Goal: Communication & Community: Share content

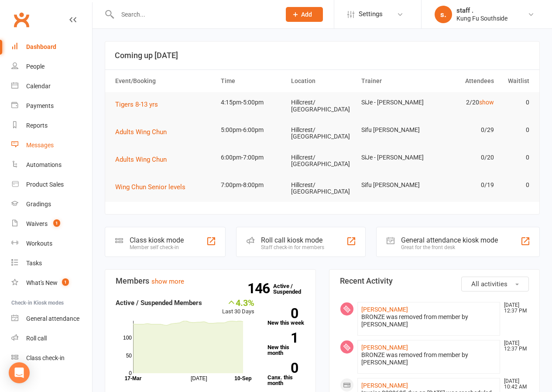
click at [48, 148] on div "Messages" at bounding box center [40, 144] width 28 height 7
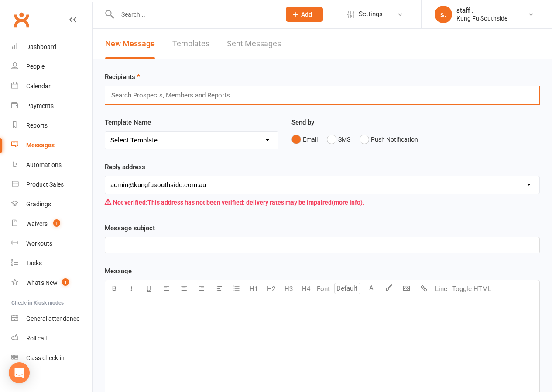
click at [157, 100] on input "text" at bounding box center [174, 95] width 128 height 11
drag, startPoint x: 128, startPoint y: 95, endPoint x: 107, endPoint y: 96, distance: 21.4
click at [107, 96] on div "[PERSON_NAME] [PERSON_NAME]" at bounding box center [322, 95] width 435 height 19
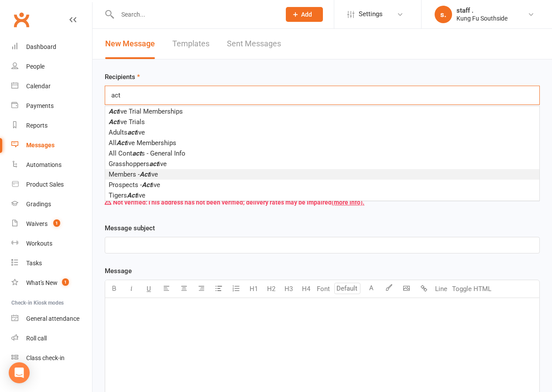
type input "act"
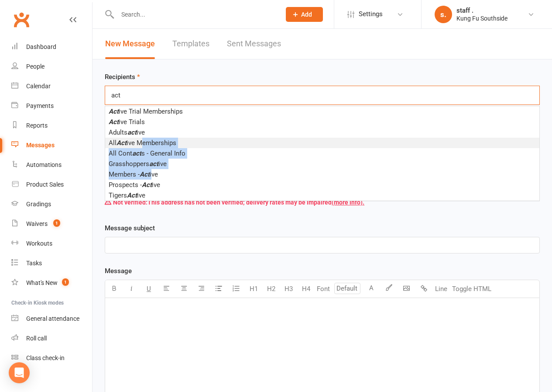
drag, startPoint x: 153, startPoint y: 174, endPoint x: 141, endPoint y: 138, distance: 37.4
click at [141, 138] on ul "Act ive Trial Memberships Act ive Trials Adults act ive All Act ive Memberships…" at bounding box center [322, 153] width 434 height 94
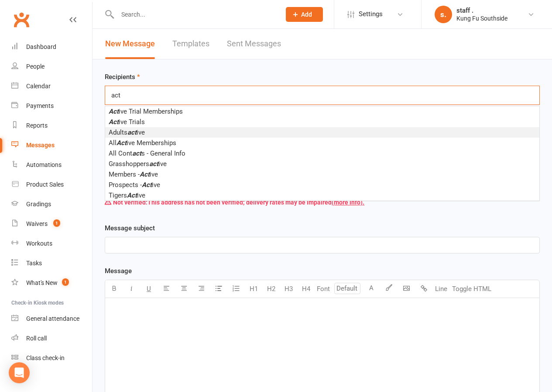
click at [135, 135] on em "act" at bounding box center [131, 132] width 9 height 8
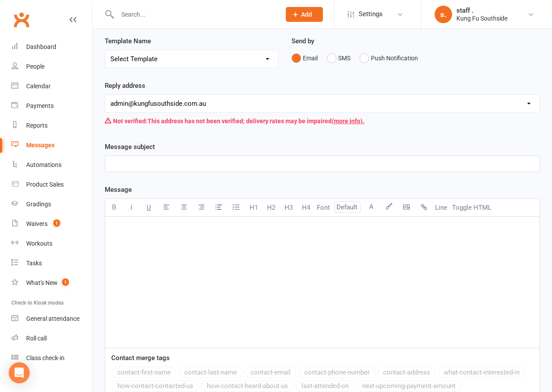
scroll to position [87, 0]
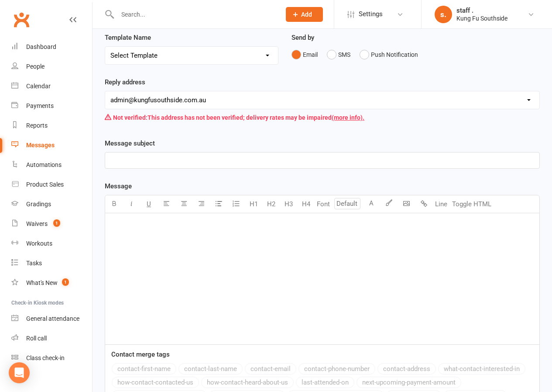
click at [129, 228] on p "﻿" at bounding box center [322, 224] width 424 height 10
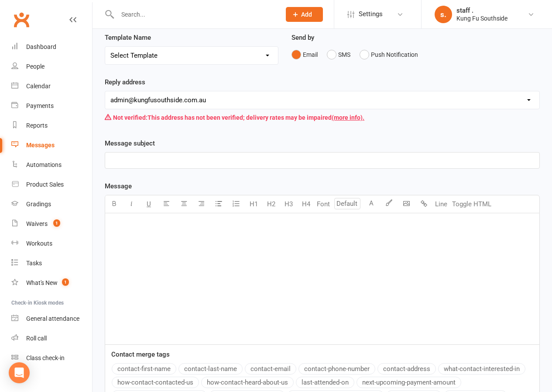
click at [127, 161] on p "﻿" at bounding box center [322, 160] width 424 height 10
click at [163, 160] on p "No Class Fri" at bounding box center [322, 160] width 424 height 10
click at [141, 225] on p "﻿" at bounding box center [322, 224] width 424 height 10
click at [140, 372] on button "contact-first-name" at bounding box center [144, 368] width 65 height 11
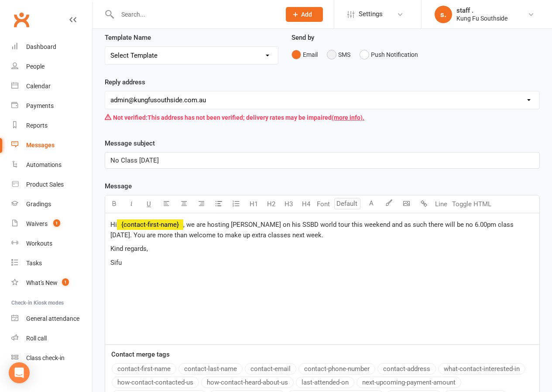
click at [332, 56] on button "SMS" at bounding box center [339, 54] width 24 height 17
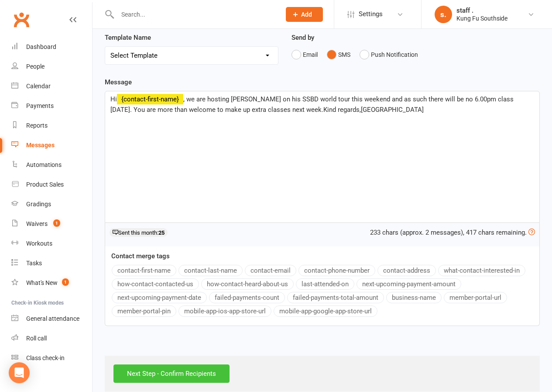
click at [185, 372] on input "Next Step - Confirm Recipients" at bounding box center [172, 373] width 116 height 18
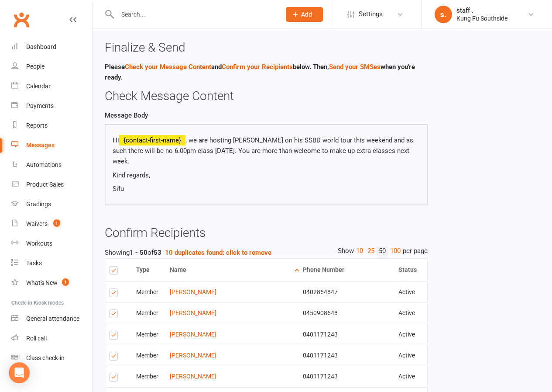
click at [114, 273] on label at bounding box center [115, 269] width 12 height 7
click at [114, 266] on input "checkbox" at bounding box center [112, 266] width 6 height 0
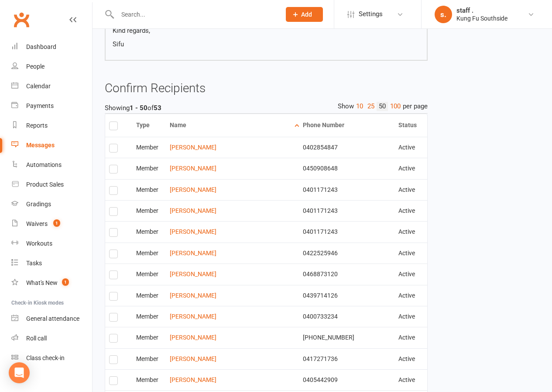
scroll to position [131, 0]
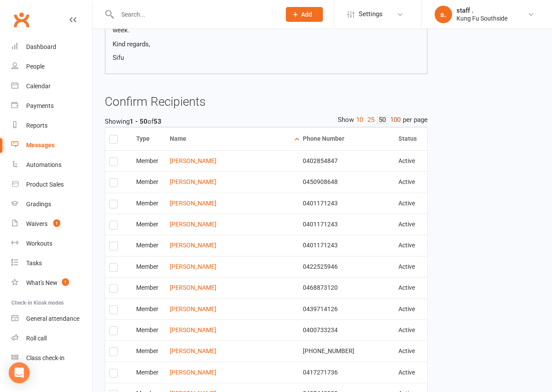
click at [394, 122] on link "100" at bounding box center [395, 119] width 15 height 9
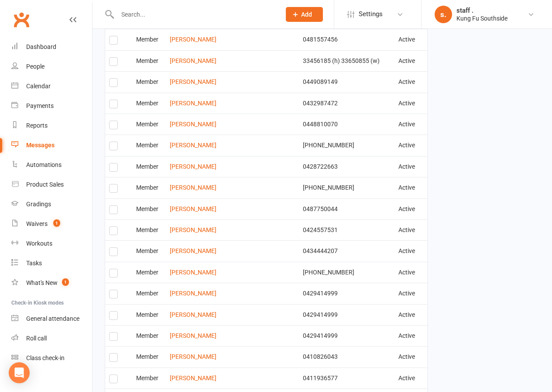
scroll to position [655, 0]
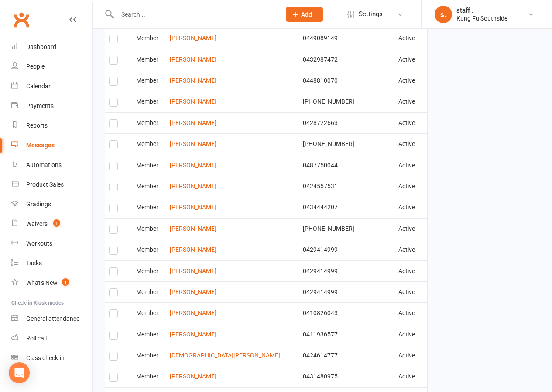
click at [112, 231] on label at bounding box center [115, 231] width 12 height 0
click at [112, 225] on input "checkbox" at bounding box center [112, 225] width 6 height 0
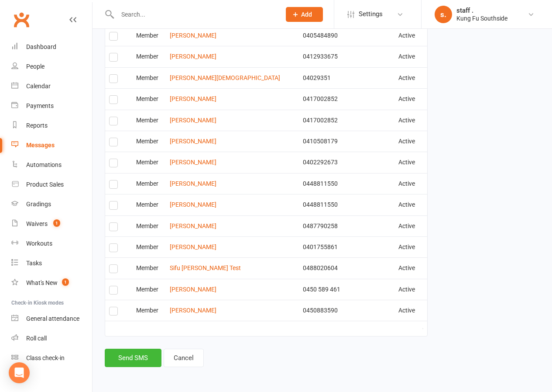
scroll to position [1080, 0]
click at [185, 356] on link "Cancel" at bounding box center [184, 357] width 40 height 18
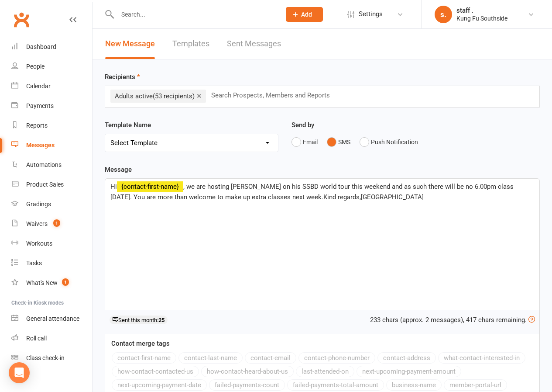
click at [231, 97] on input "text" at bounding box center [274, 95] width 128 height 11
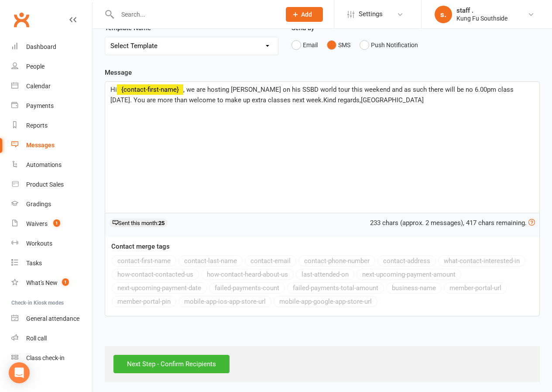
scroll to position [100, 0]
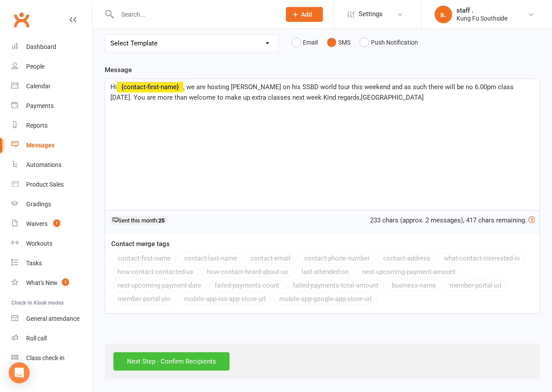
type input "nikki"
click at [205, 361] on input "Next Step - Confirm Recipients" at bounding box center [172, 361] width 116 height 18
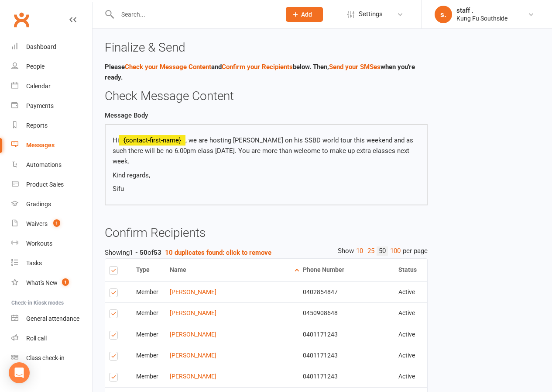
click at [116, 272] on label at bounding box center [115, 269] width 12 height 7
click at [115, 266] on input "checkbox" at bounding box center [112, 266] width 6 height 0
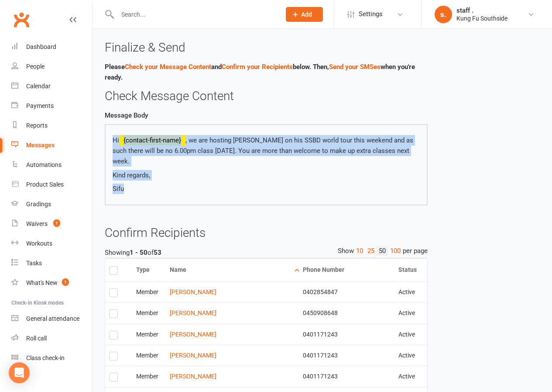
drag, startPoint x: 134, startPoint y: 190, endPoint x: 114, endPoint y: 141, distance: 53.2
click at [114, 141] on div "Hi {contact-first-name} , we are hosting [PERSON_NAME] on his SSBD world tour t…" at bounding box center [266, 164] width 307 height 59
copy div "Hi {contact-first-name} , we are hosting [PERSON_NAME] on his SSBD world tour t…"
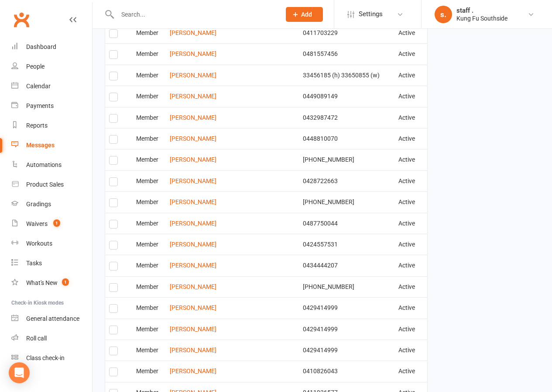
scroll to position [611, 0]
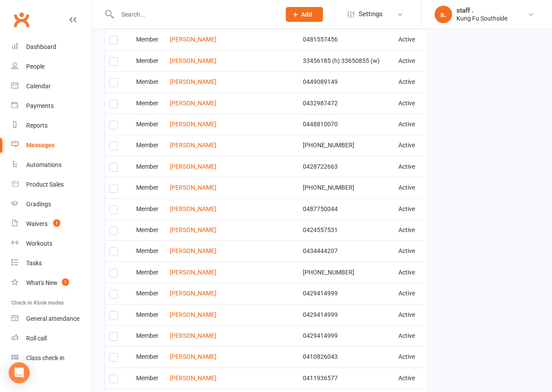
click at [117, 274] on label at bounding box center [115, 274] width 12 height 0
click at [115, 269] on input "checkbox" at bounding box center [112, 269] width 6 height 0
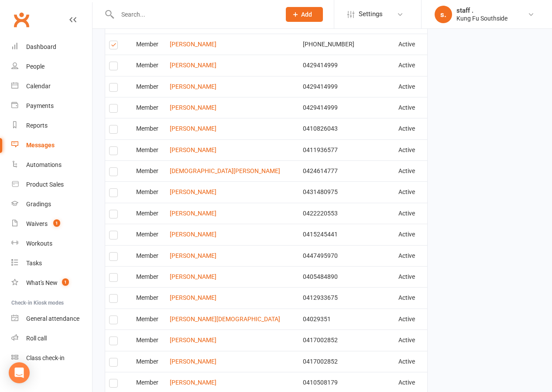
scroll to position [830, 0]
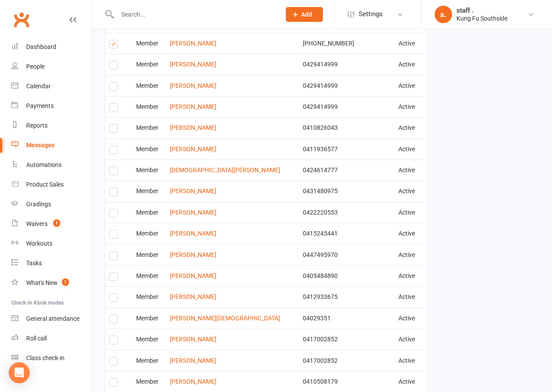
click at [113, 235] on label at bounding box center [115, 235] width 12 height 0
click at [113, 230] on input "checkbox" at bounding box center [112, 230] width 6 height 0
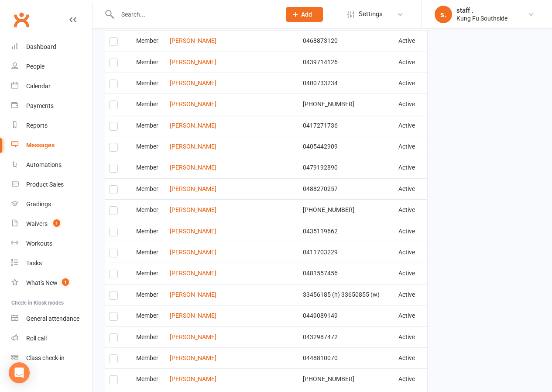
scroll to position [334, 0]
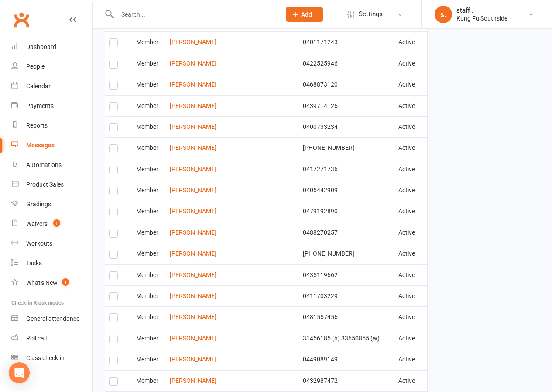
click at [114, 277] on label at bounding box center [115, 277] width 12 height 0
click at [114, 272] on input "checkbox" at bounding box center [112, 272] width 6 height 0
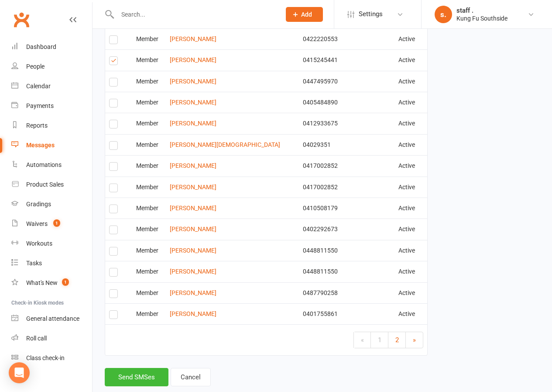
scroll to position [1033, 0]
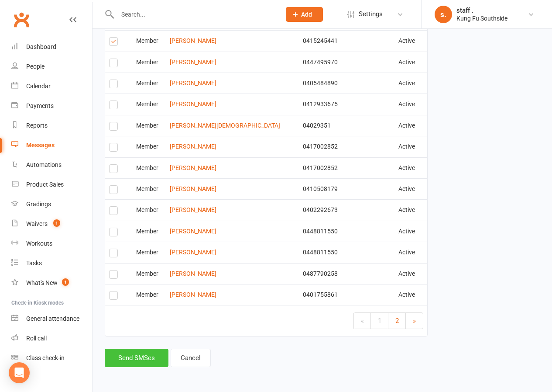
click at [144, 360] on button "Send SMSes" at bounding box center [137, 357] width 64 height 18
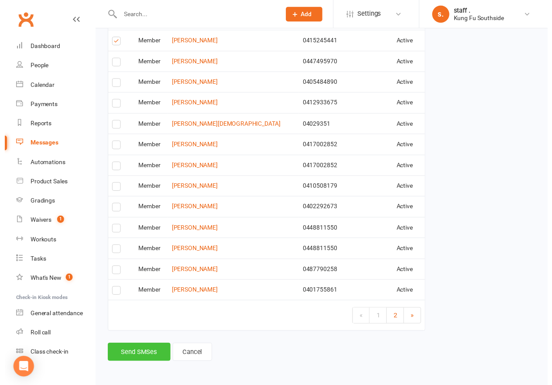
scroll to position [1020, 0]
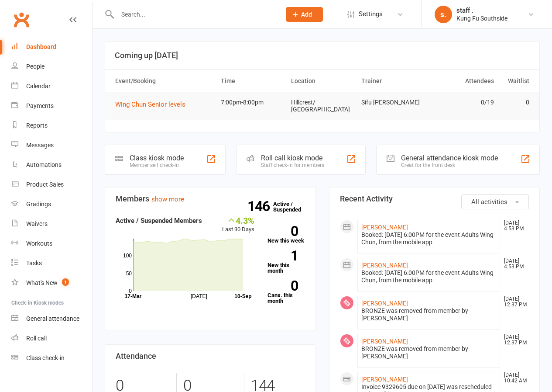
click at [140, 20] on input "text" at bounding box center [195, 14] width 160 height 12
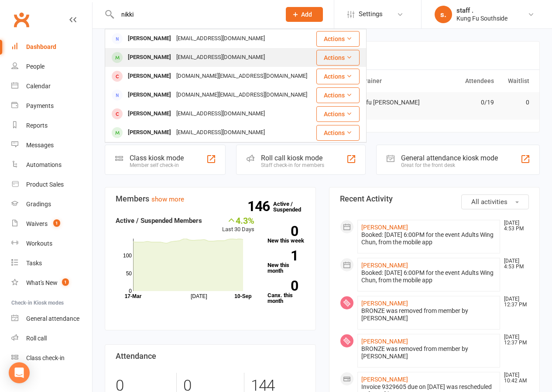
type input "nikki"
click at [158, 58] on div "Niki Mosayebi" at bounding box center [149, 57] width 48 height 13
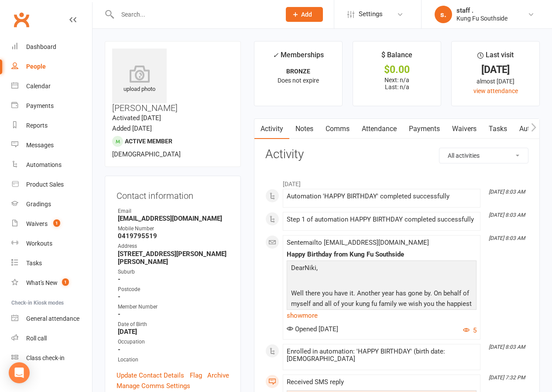
click at [331, 131] on link "Comms" at bounding box center [338, 129] width 36 height 20
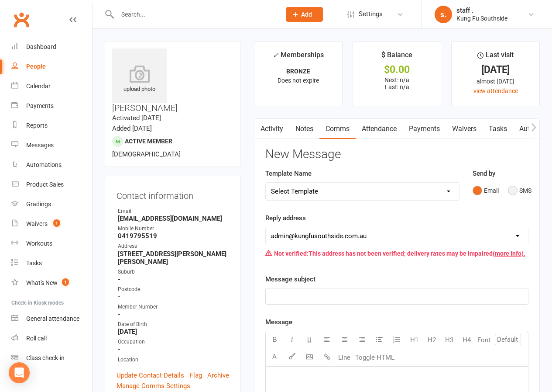
click at [509, 188] on button "SMS" at bounding box center [520, 190] width 24 height 17
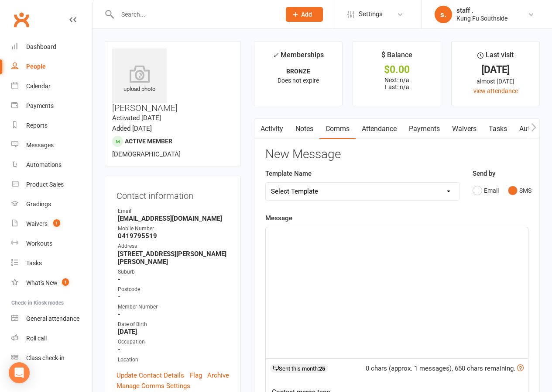
click at [311, 187] on select "Select Template [Email] 21 days kids offer [Email] Annual Rego Due [Email] Birt…" at bounding box center [362, 191] width 193 height 17
click at [320, 197] on select "Select Template [Email] 21 days kids offer [Email] Annual Rego Due [Email] Birt…" at bounding box center [362, 191] width 193 height 17
click at [309, 241] on div "﻿" at bounding box center [397, 292] width 262 height 131
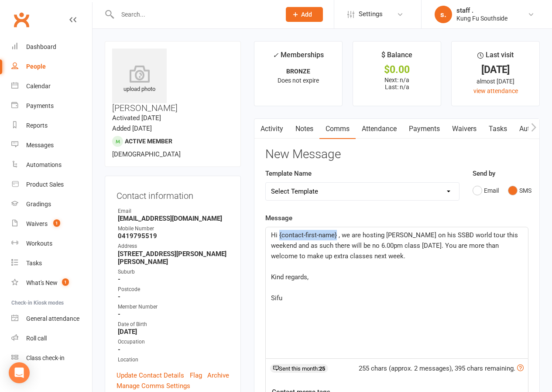
drag, startPoint x: 338, startPoint y: 234, endPoint x: 279, endPoint y: 236, distance: 58.1
click at [279, 236] on span "Hi {contact-first-name} , we are hosting Maul Mornie on his SSBD world tour thi…" at bounding box center [395, 245] width 249 height 29
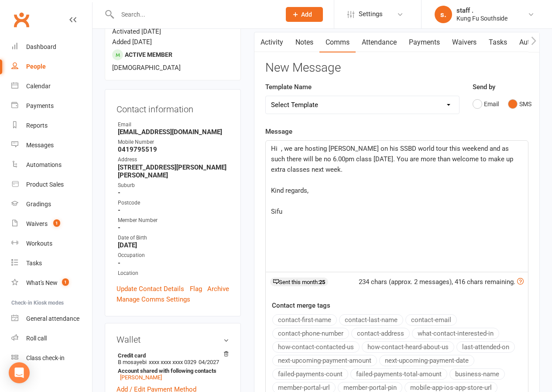
scroll to position [87, 0]
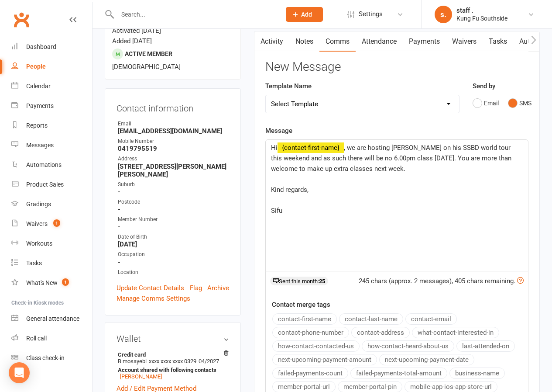
click at [319, 323] on button "contact-first-name" at bounding box center [304, 318] width 65 height 11
click at [373, 149] on span ", we are hosting [PERSON_NAME] on his SSBD world tour this weekend and as such …" at bounding box center [392, 158] width 242 height 29
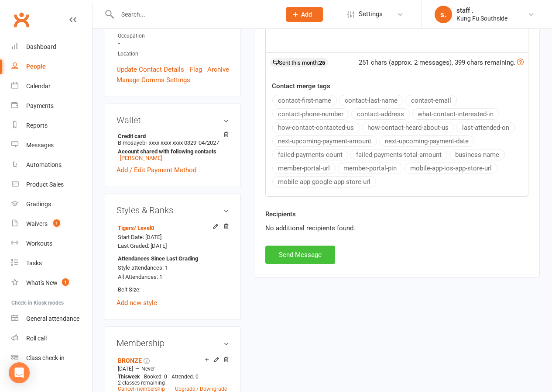
click at [322, 253] on button "Send Message" at bounding box center [300, 254] width 70 height 18
